Goal: Information Seeking & Learning: Learn about a topic

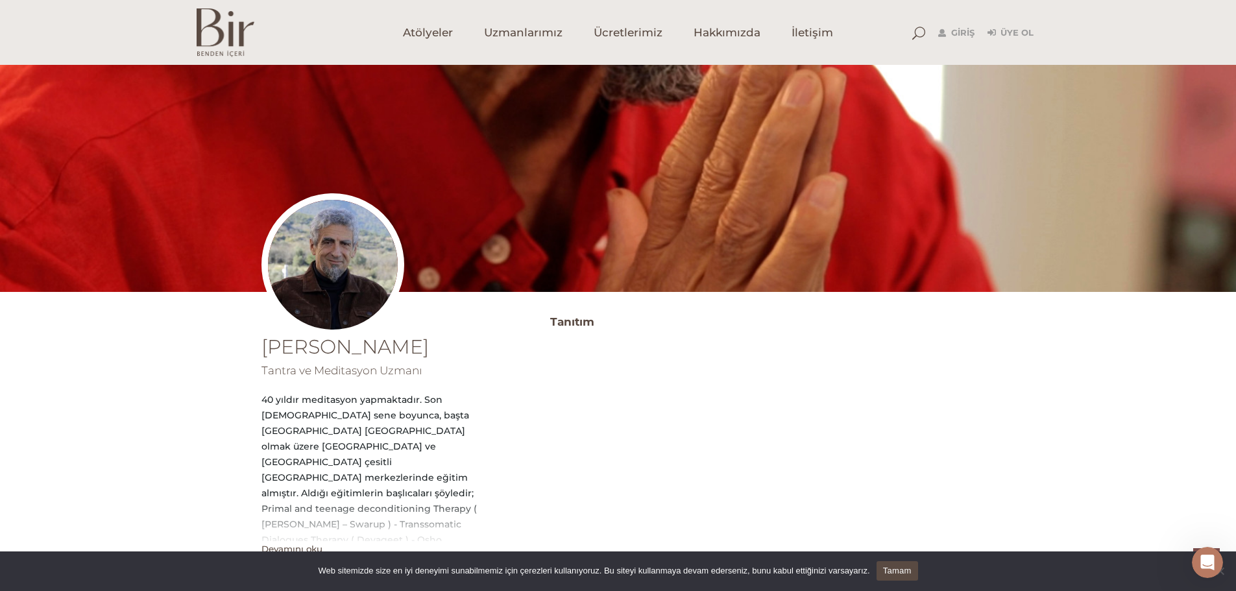
scroll to position [704, 0]
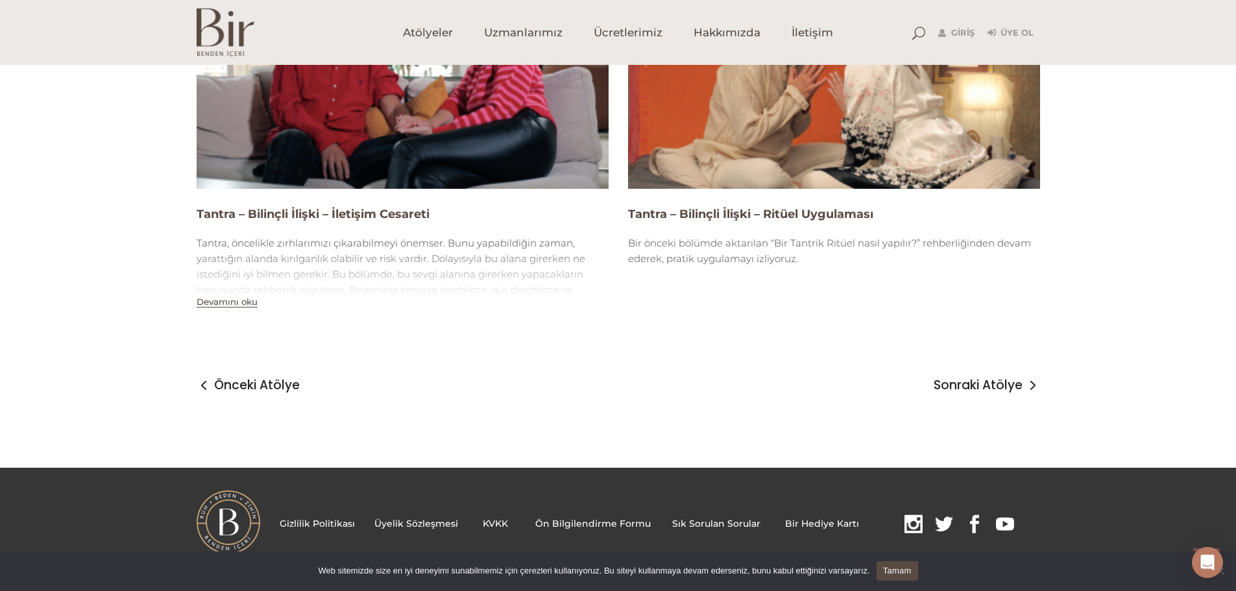
scroll to position [1785, 0]
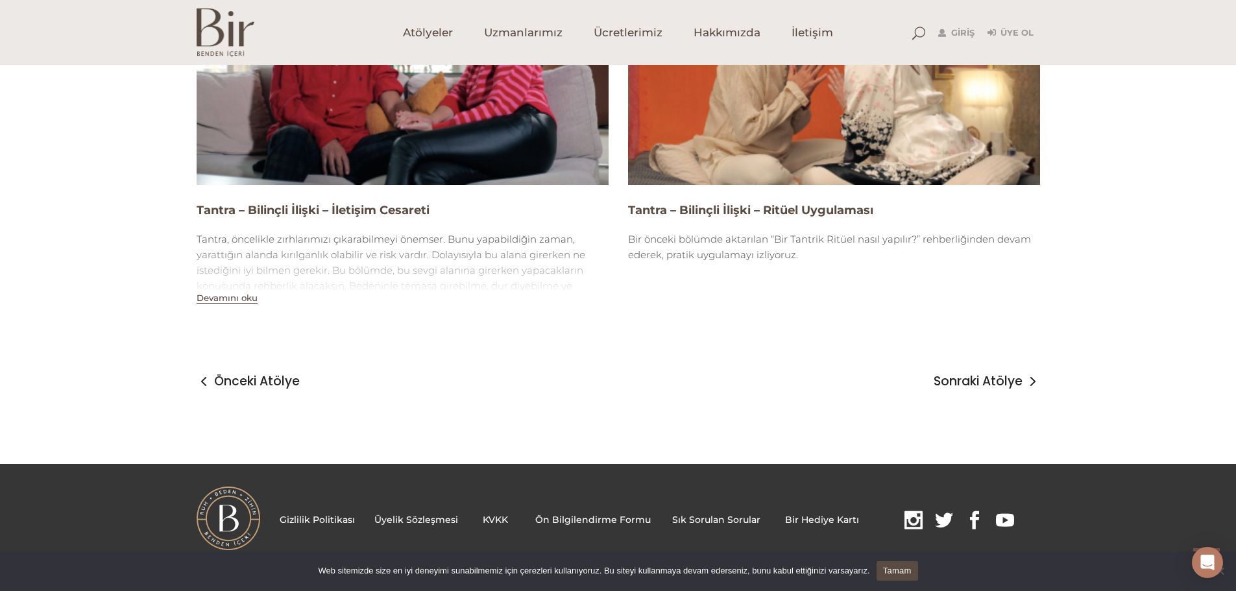
click at [247, 300] on button "Devamını oku" at bounding box center [227, 298] width 61 height 11
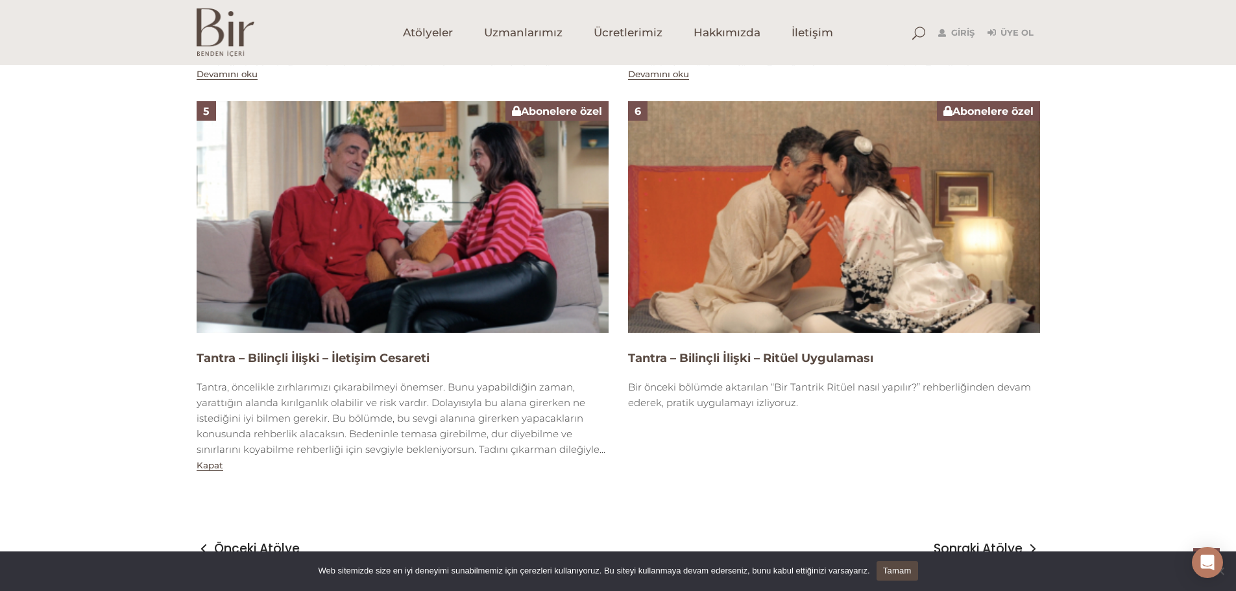
scroll to position [1655, 0]
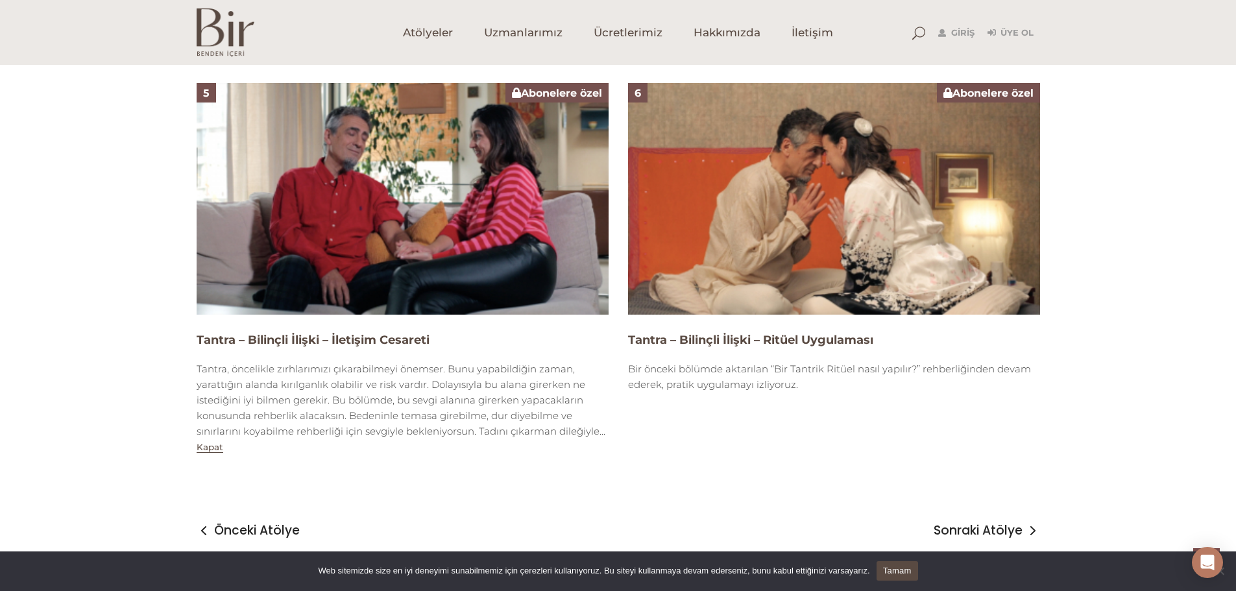
click at [388, 217] on img at bounding box center [403, 199] width 412 height 232
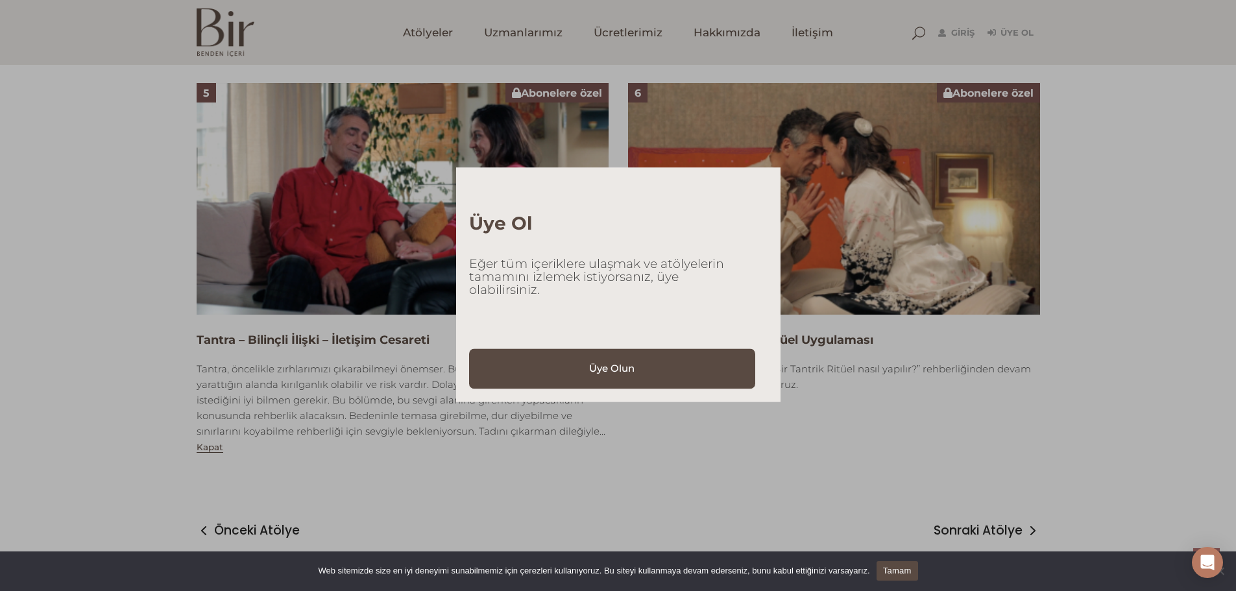
click at [855, 358] on div "Üye Ol Eğer tüm içeriklere ulaşmak ve atölyelerin tamamını izlemek istiyorsanız…" at bounding box center [618, 295] width 1236 height 591
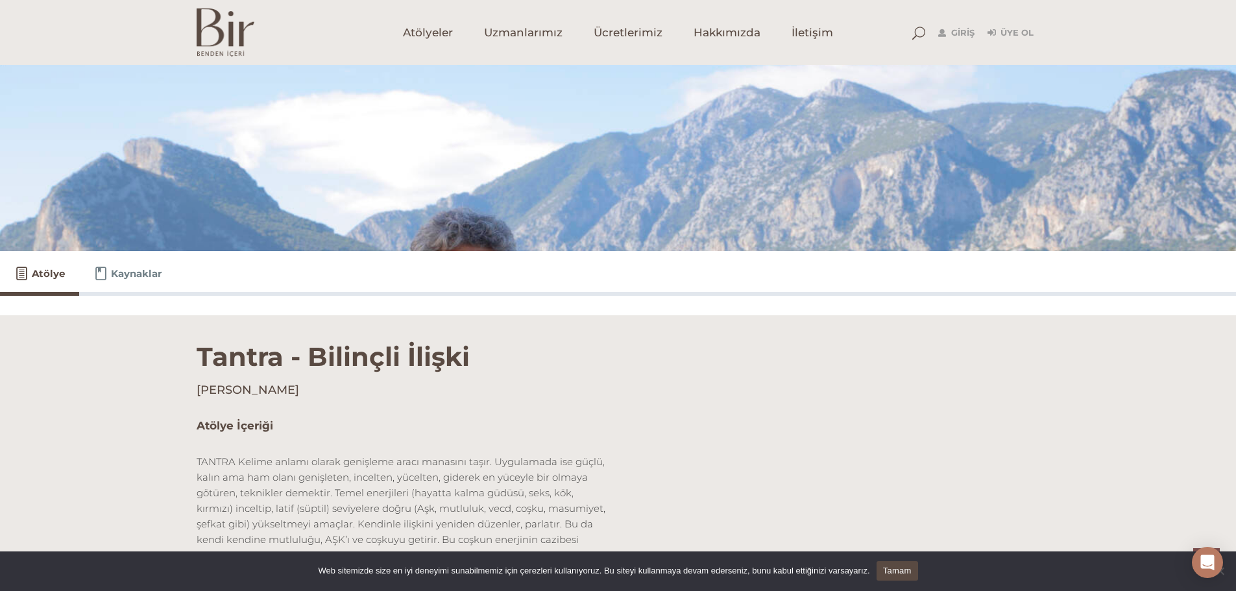
scroll to position [97, 0]
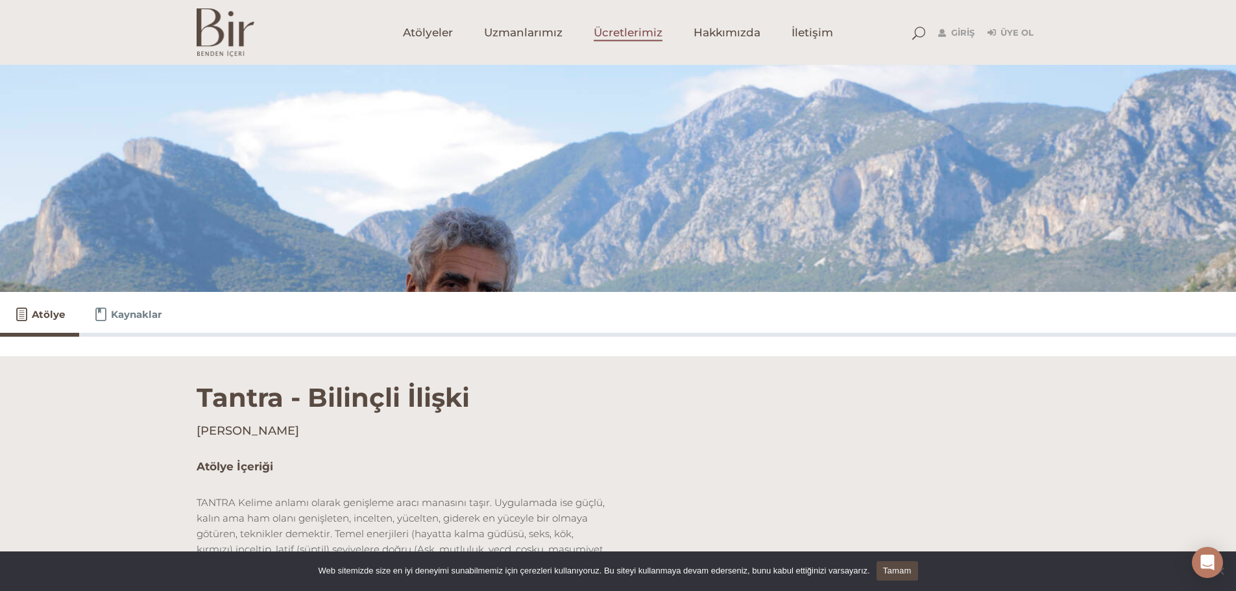
click at [605, 34] on span "Ücretlerimiz" at bounding box center [628, 32] width 69 height 15
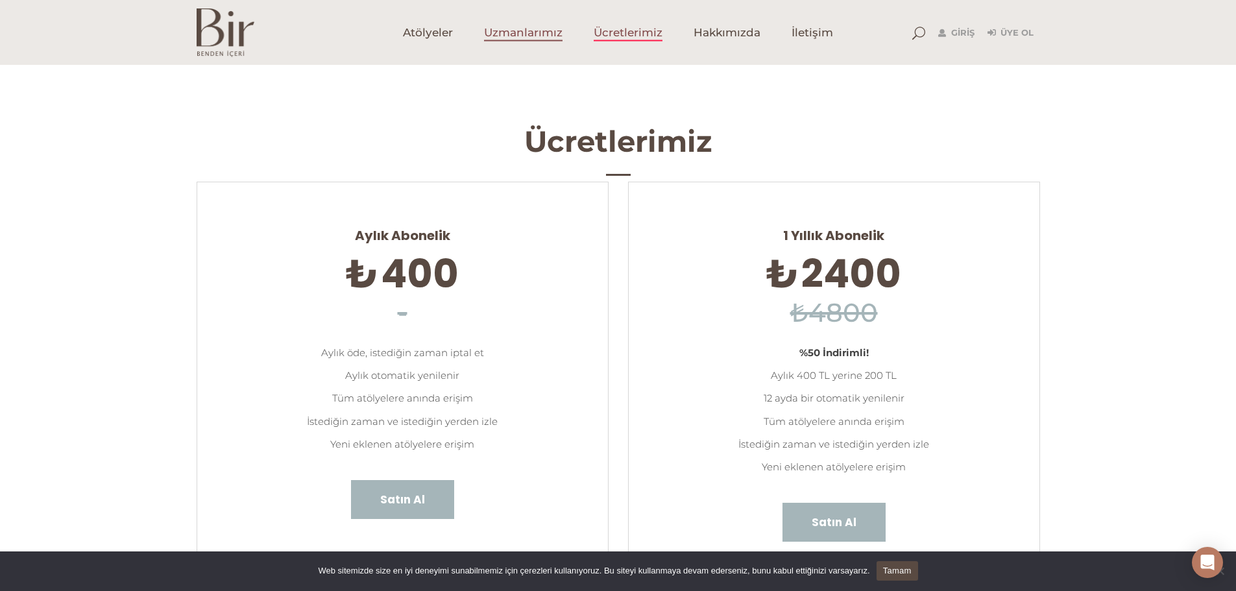
click at [521, 28] on span "Uzmanlarımız" at bounding box center [523, 32] width 79 height 15
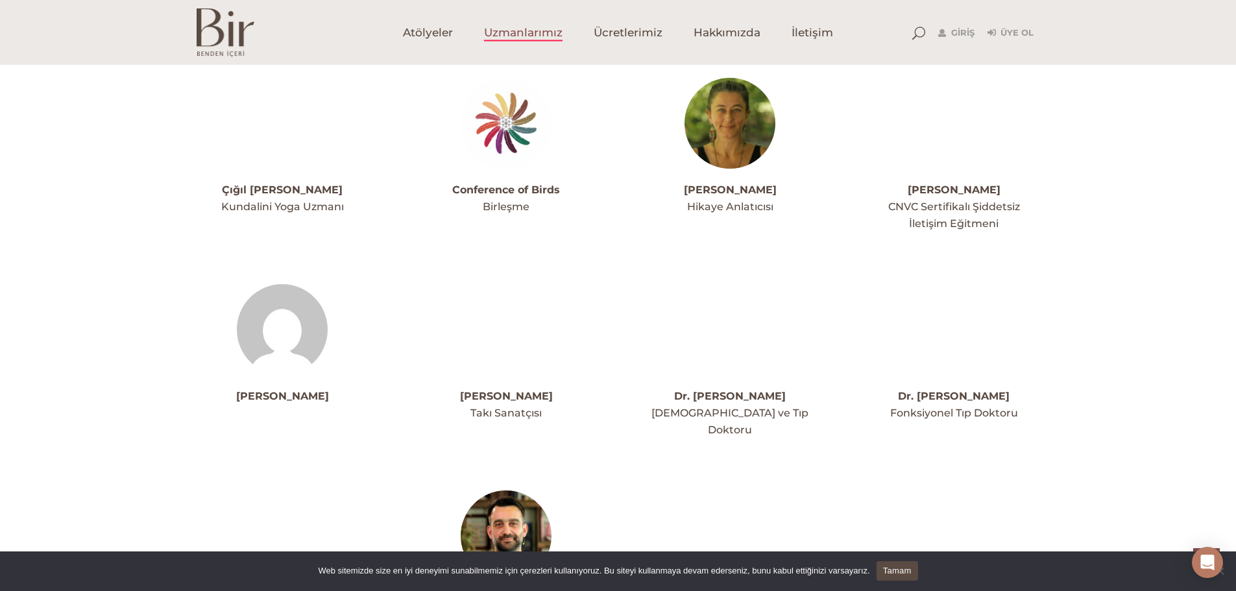
scroll to position [974, 0]
